Goal: Information Seeking & Learning: Find specific fact

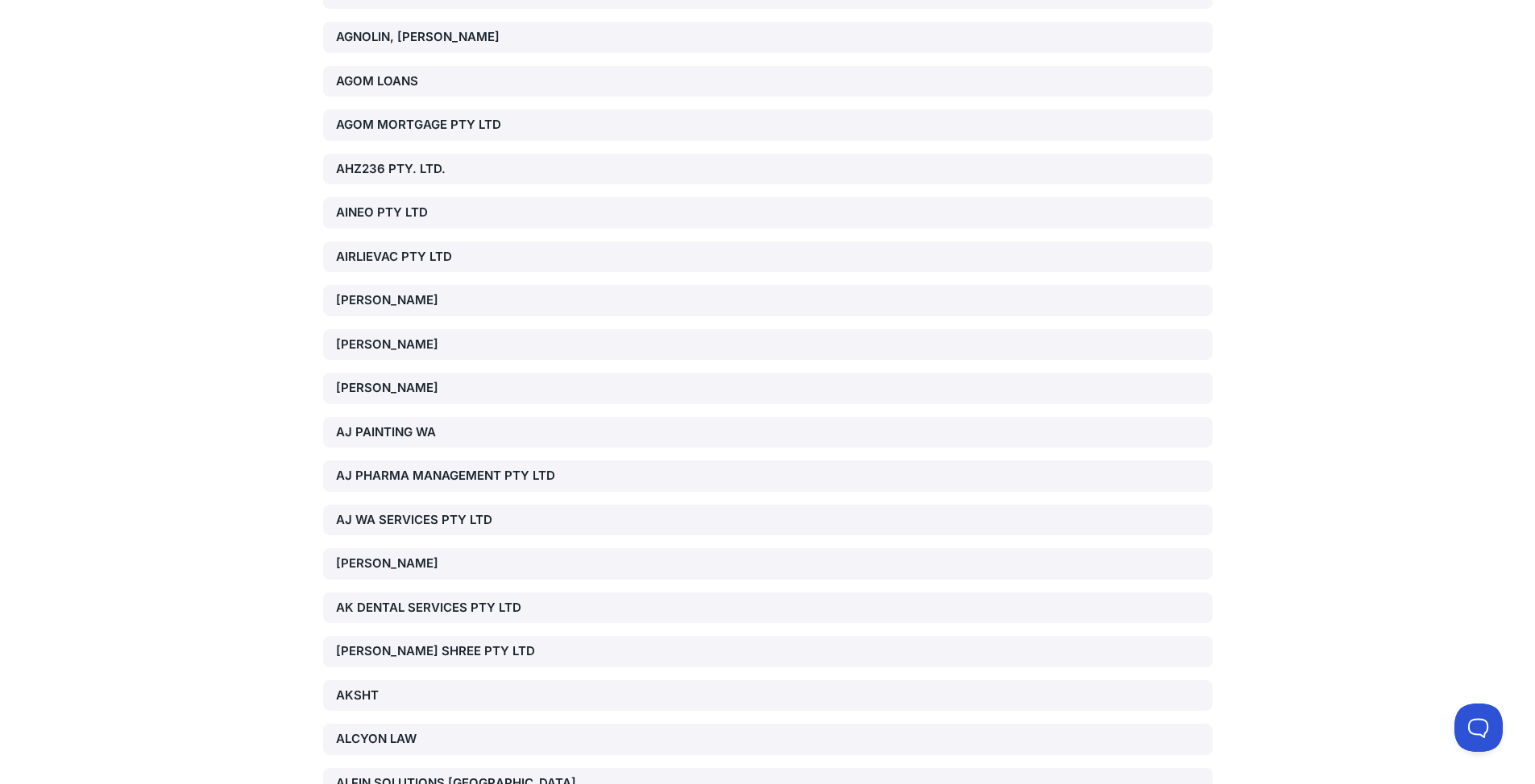
scroll to position [36349, 0]
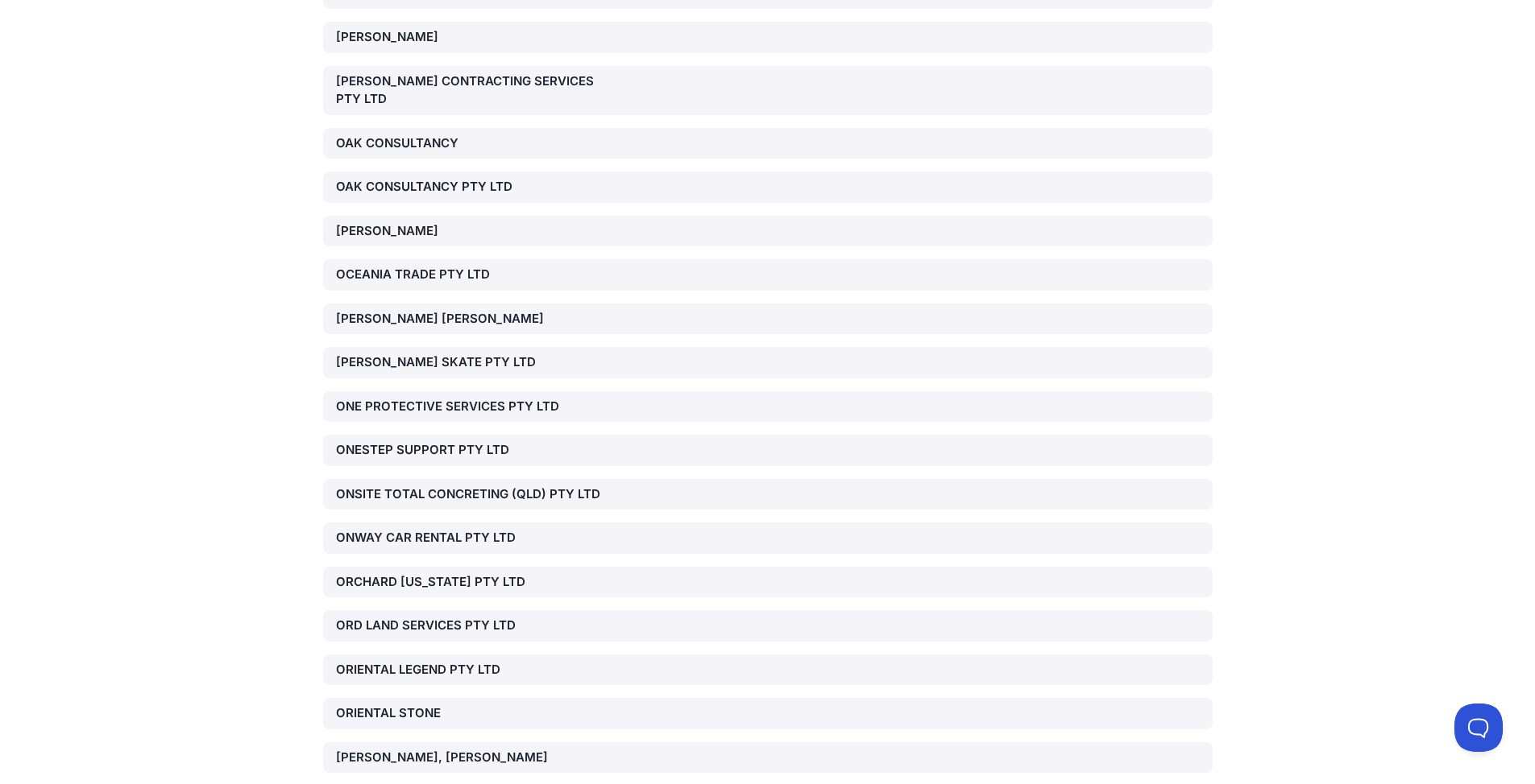
scroll to position [36636, 0]
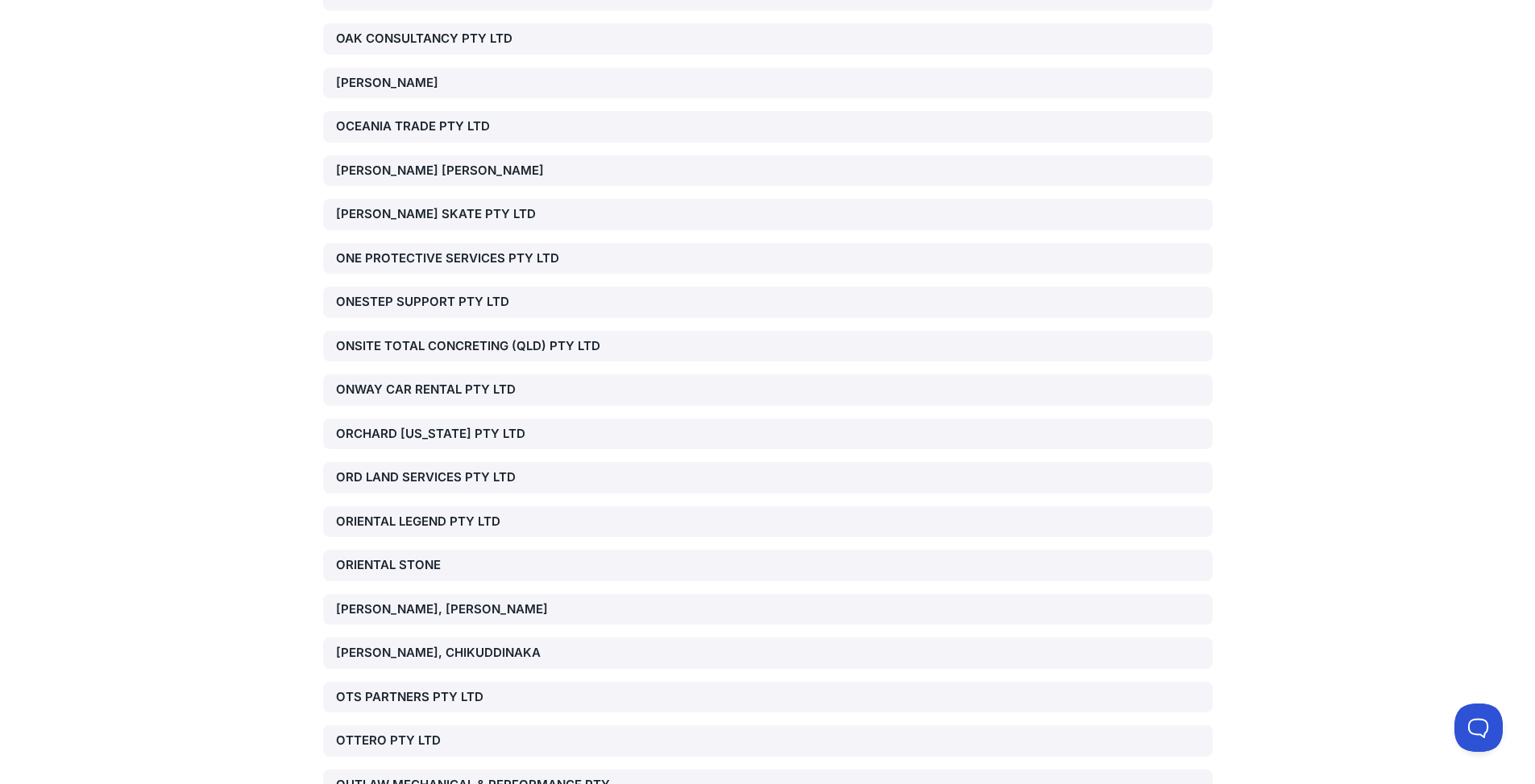
click at [473, 506] on div "ORIENTAL LEGEND PTY LTD" at bounding box center [768, 522] width 889 height 31
click at [420, 513] on div "ORIENTAL LEGEND PTY LTD" at bounding box center [477, 522] width 284 height 18
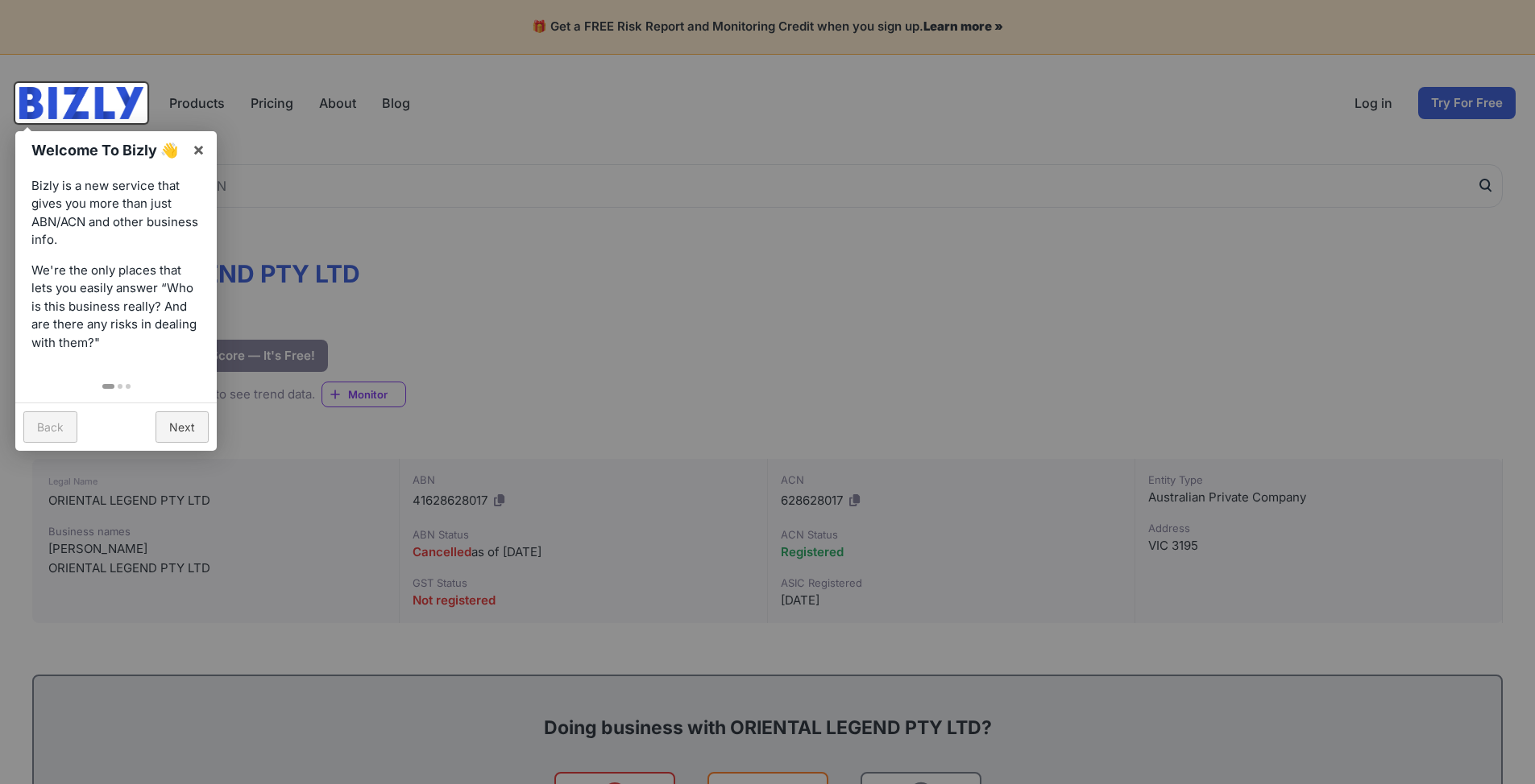
click at [482, 285] on div at bounding box center [767, 392] width 1535 height 784
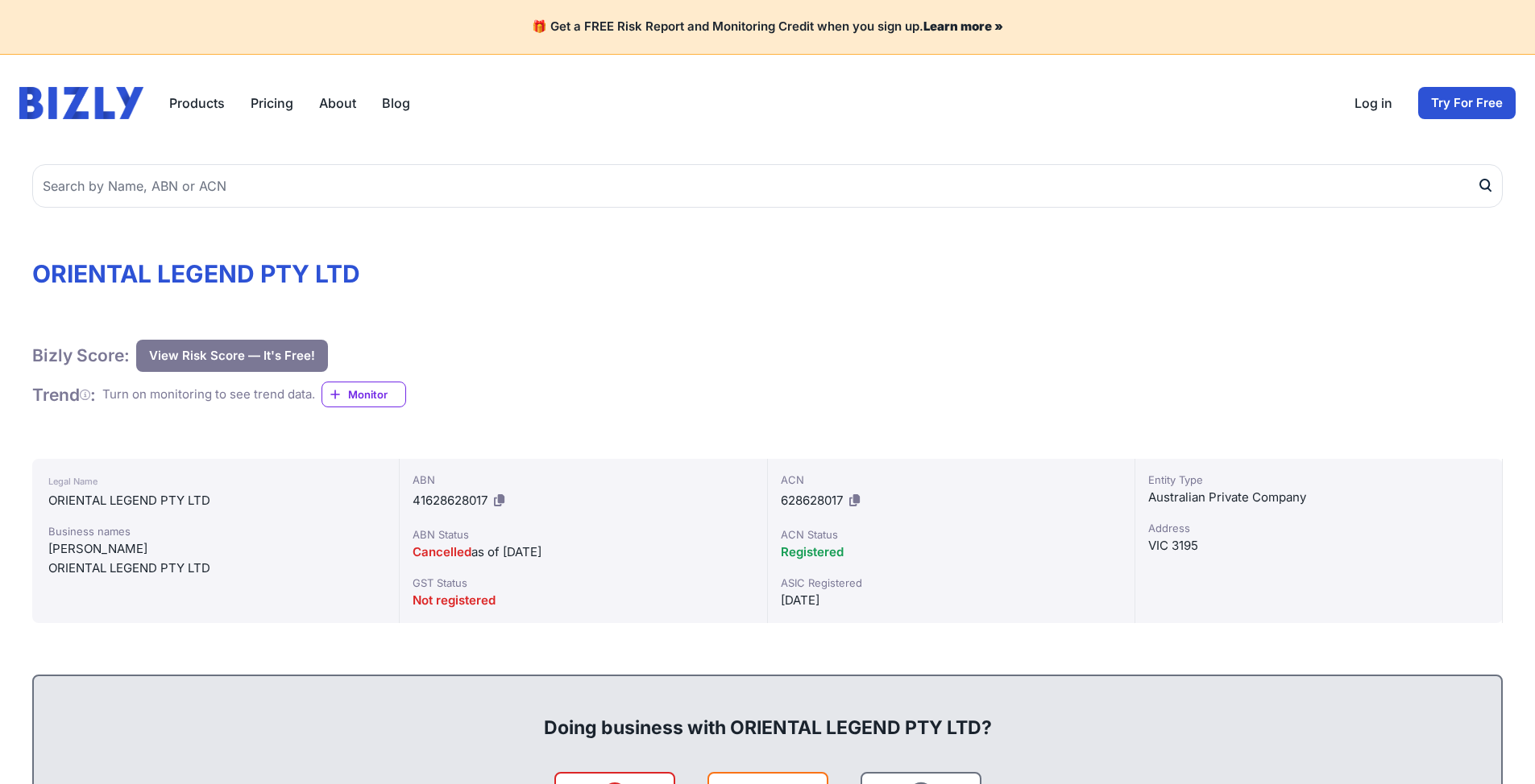
click at [475, 281] on h1 "ORIENTAL LEGEND PTY LTD" at bounding box center [767, 274] width 1470 height 29
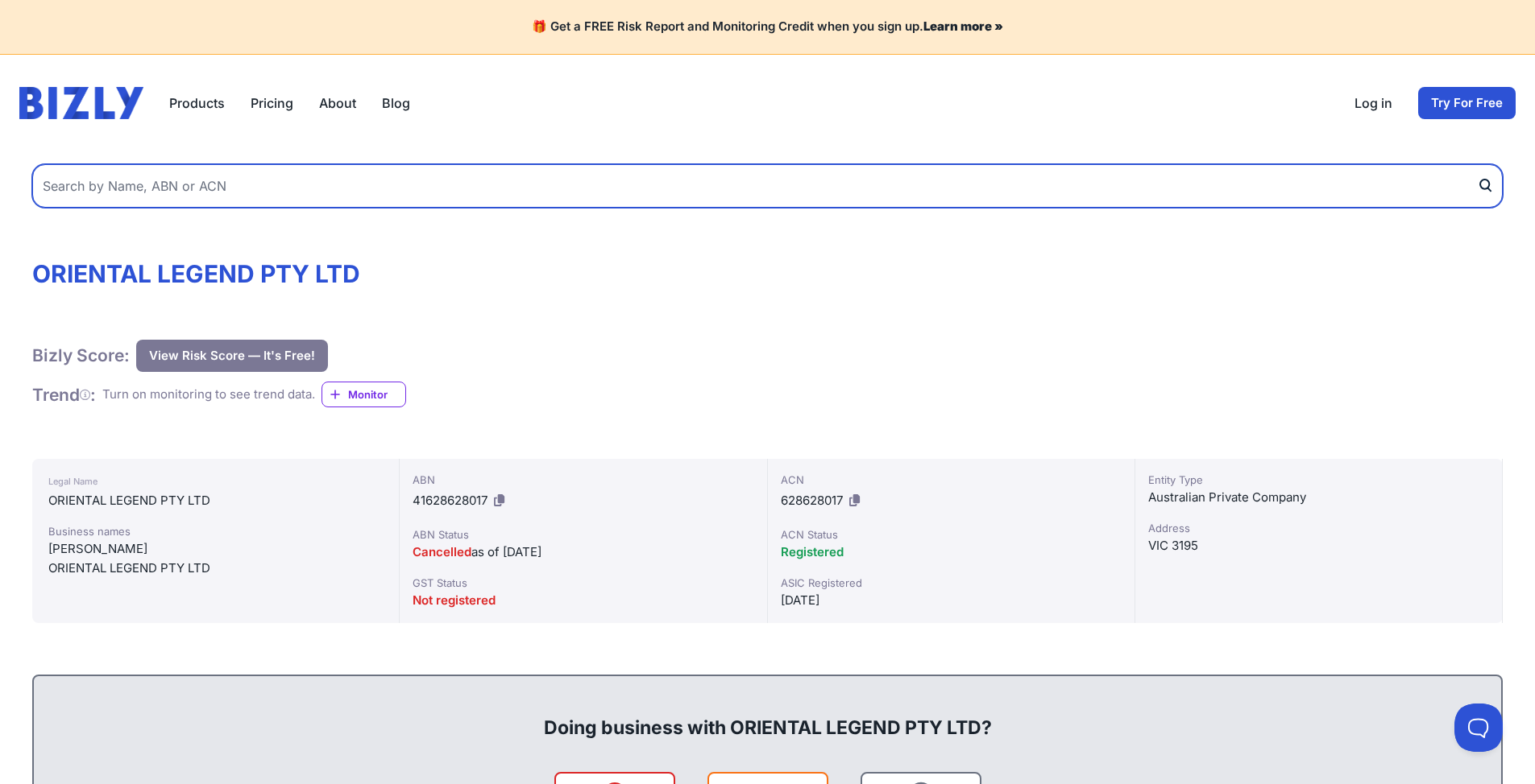
click at [420, 189] on input "text" at bounding box center [767, 186] width 1470 height 44
